Goal: Information Seeking & Learning: Learn about a topic

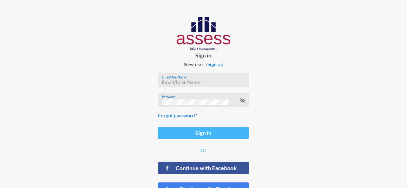
type input "ranaesmat"
click at [182, 133] on button "Sign in" at bounding box center [203, 133] width 90 height 12
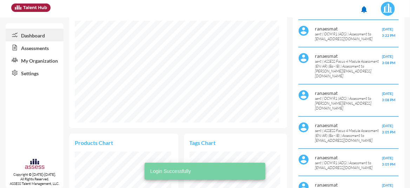
scroll to position [70, 0]
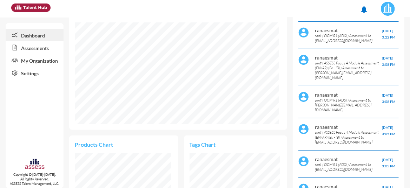
click at [36, 47] on link "Assessments" at bounding box center [35, 47] width 58 height 13
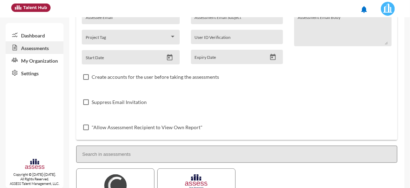
click at [38, 36] on link "Dashboard" at bounding box center [35, 35] width 58 height 13
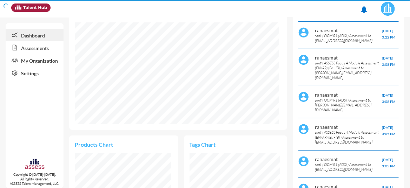
scroll to position [45, 96]
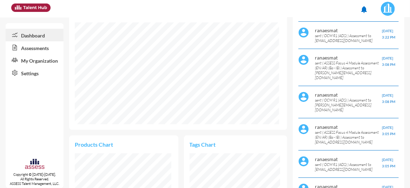
click at [31, 44] on link "Assessments" at bounding box center [35, 47] width 58 height 13
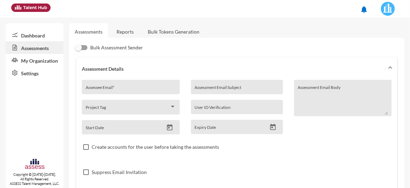
click at [126, 31] on link "Reports" at bounding box center [125, 31] width 28 height 17
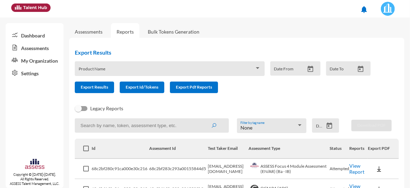
scroll to position [12, 0]
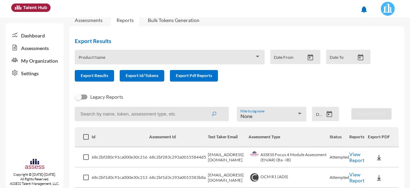
click at [353, 161] on link "View Report" at bounding box center [356, 158] width 15 height 12
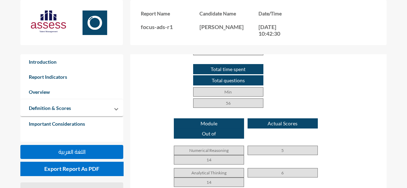
scroll to position [444, 0]
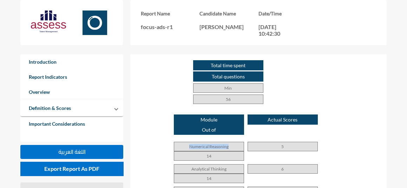
drag, startPoint x: 187, startPoint y: 134, endPoint x: 230, endPoint y: 132, distance: 43.5
click at [230, 142] on p "Numerical Reasoning" at bounding box center [209, 146] width 70 height 9
copy p "Numerical Reasoning"
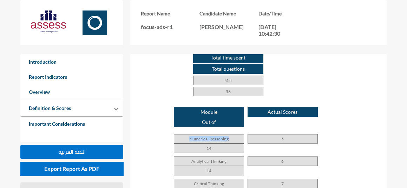
scroll to position [456, 0]
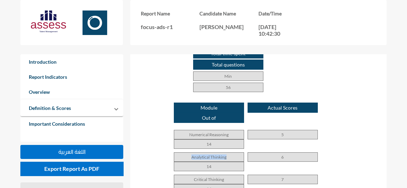
drag, startPoint x: 191, startPoint y: 144, endPoint x: 226, endPoint y: 146, distance: 35.5
click at [226, 153] on p "Analytical Thinking" at bounding box center [209, 157] width 70 height 9
copy p "Analytical Thinking"
drag, startPoint x: 193, startPoint y: 166, endPoint x: 234, endPoint y: 166, distance: 41.0
click at [234, 175] on p "Critical Thinking" at bounding box center [209, 179] width 70 height 9
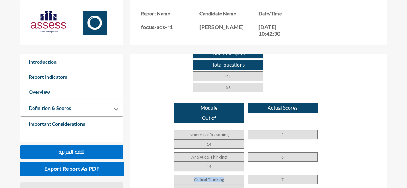
copy p "Critical Thinking"
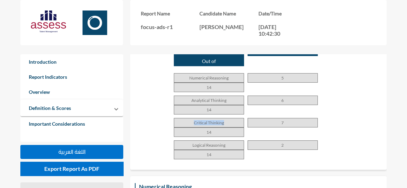
scroll to position [514, 0]
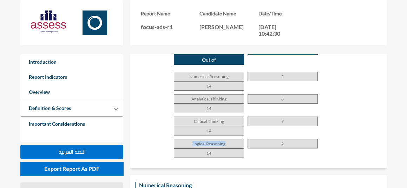
drag, startPoint x: 189, startPoint y: 127, endPoint x: 240, endPoint y: 127, distance: 50.9
click at [240, 139] on p "Logical Reasoning" at bounding box center [209, 143] width 70 height 9
copy p "Logical Reasoning"
